Goal: Find specific page/section: Find specific page/section

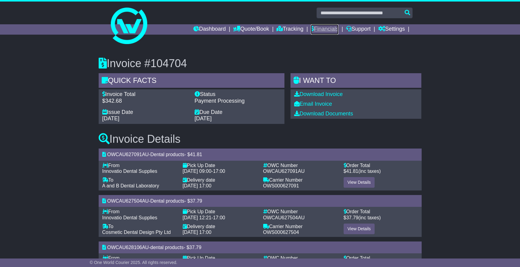
click at [318, 27] on link "Financials" at bounding box center [325, 29] width 28 height 10
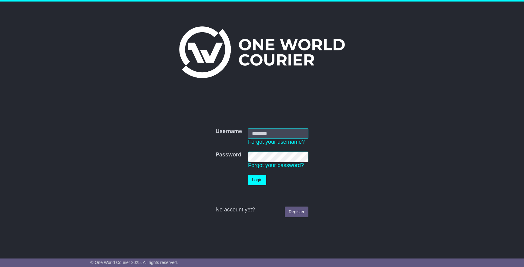
type input "**********"
click at [256, 182] on button "Login" at bounding box center [257, 180] width 18 height 11
